Goal: Task Accomplishment & Management: Use online tool/utility

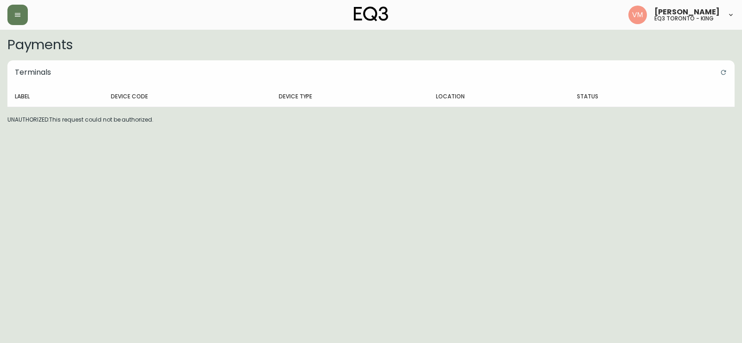
click at [5, 10] on header "[PERSON_NAME] eq3 toronto - king" at bounding box center [371, 15] width 742 height 30
click at [14, 15] on icon "button" at bounding box center [17, 14] width 7 height 7
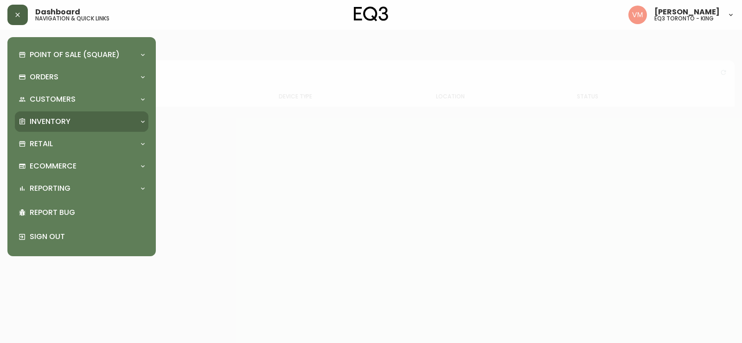
click at [53, 124] on p "Inventory" at bounding box center [50, 121] width 41 height 10
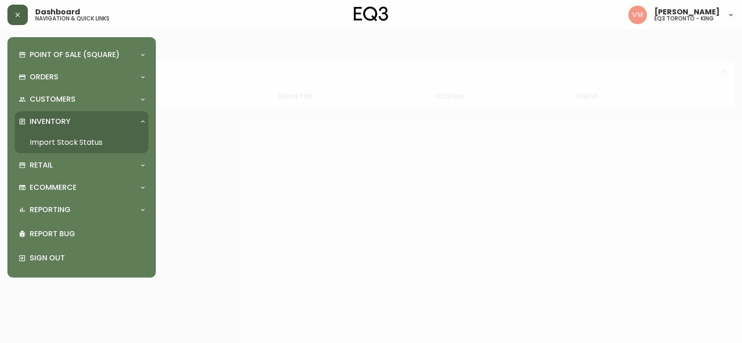
click at [83, 136] on link "Import Stock Status" at bounding box center [82, 142] width 134 height 21
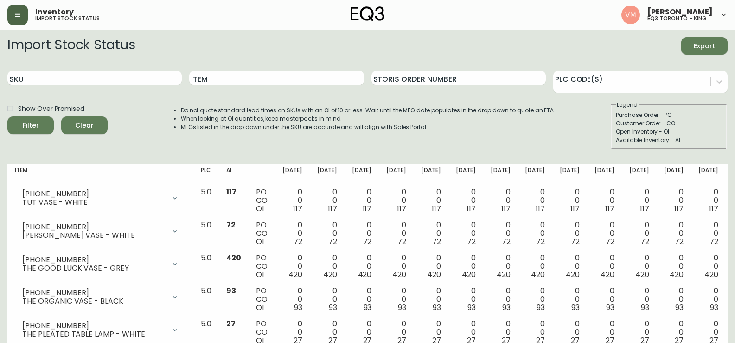
click at [227, 87] on div "Item" at bounding box center [276, 78] width 174 height 30
click at [221, 69] on div "Item" at bounding box center [276, 78] width 174 height 30
click at [227, 74] on input "Item" at bounding box center [276, 77] width 174 height 15
click at [7, 116] on button "Filter" at bounding box center [30, 125] width 46 height 18
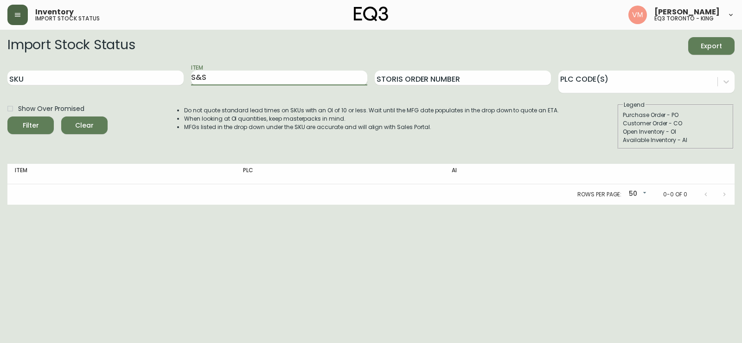
type input "S&S"
click at [7, 116] on button "Filter" at bounding box center [30, 125] width 46 height 18
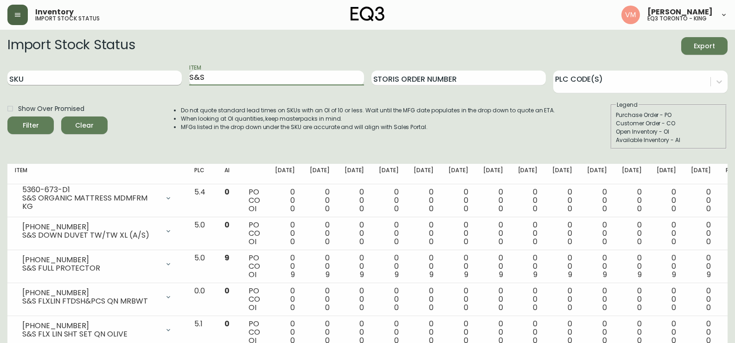
drag, startPoint x: 215, startPoint y: 78, endPoint x: 160, endPoint y: 83, distance: 55.4
click at [160, 83] on div "SKU Item S&S Storis Order Number PLC Code(s)" at bounding box center [367, 78] width 720 height 30
